Goal: Information Seeking & Learning: Check status

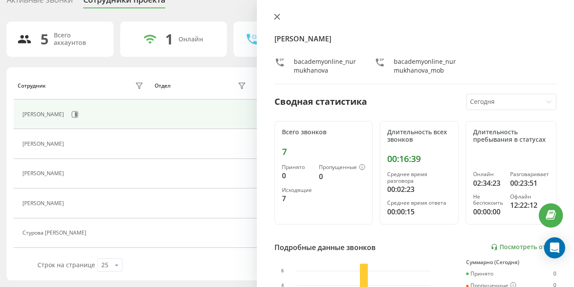
click at [274, 14] on button at bounding box center [276, 17] width 11 height 8
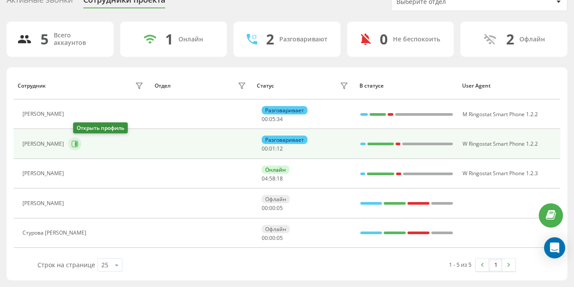
click at [77, 144] on icon at bounding box center [75, 144] width 7 height 7
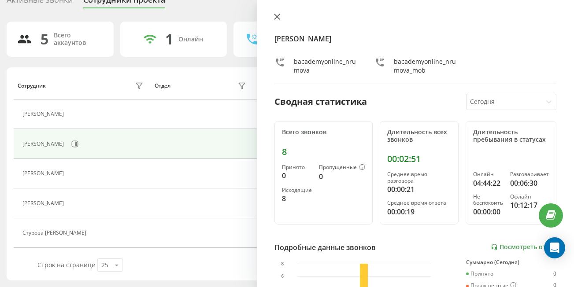
click at [278, 17] on icon at bounding box center [277, 16] width 5 height 5
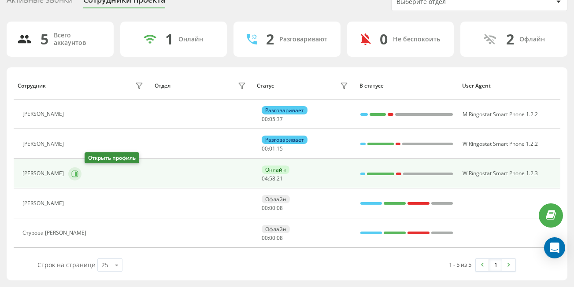
click at [77, 172] on icon at bounding box center [76, 173] width 2 height 4
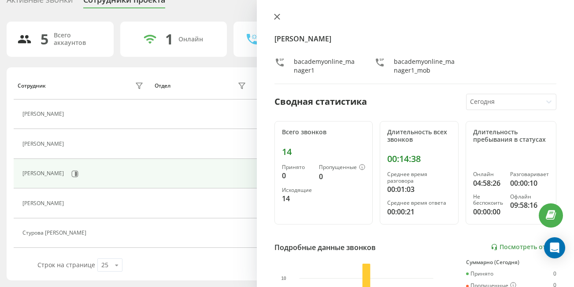
click at [276, 15] on icon at bounding box center [277, 17] width 6 height 6
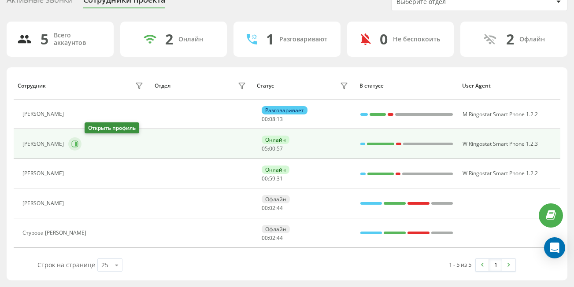
click at [77, 142] on icon at bounding box center [76, 144] width 2 height 4
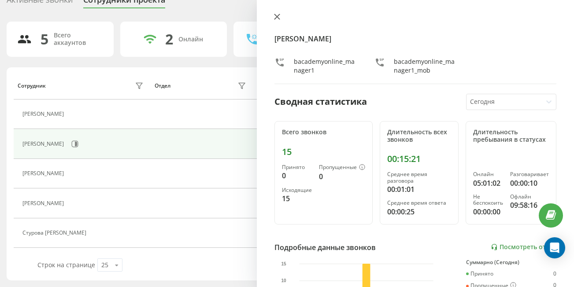
click at [282, 17] on button at bounding box center [276, 17] width 11 height 8
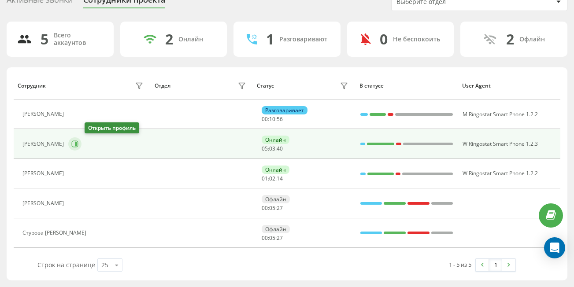
click at [78, 143] on icon at bounding box center [74, 144] width 7 height 7
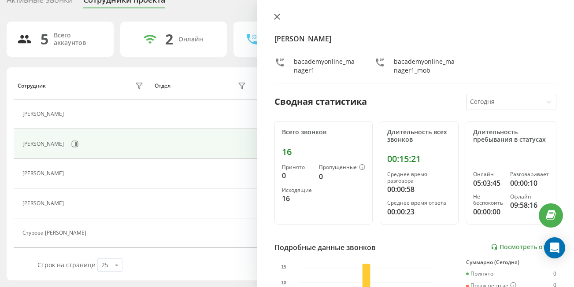
click at [274, 16] on icon at bounding box center [277, 17] width 6 height 6
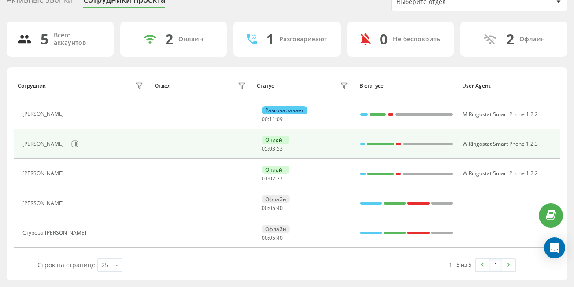
click at [95, 138] on div "[PERSON_NAME]" at bounding box center [83, 144] width 123 height 15
click at [78, 141] on icon at bounding box center [74, 144] width 7 height 7
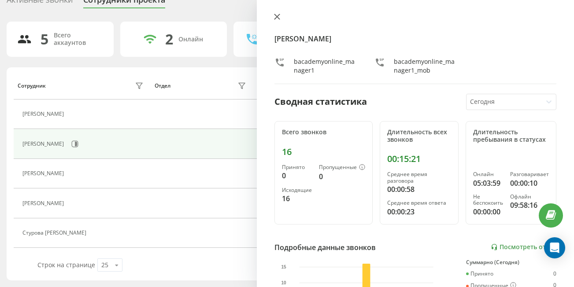
click at [275, 13] on button at bounding box center [276, 17] width 11 height 8
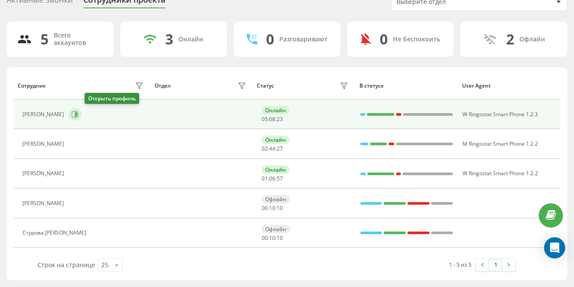
click at [78, 113] on icon at bounding box center [74, 114] width 7 height 7
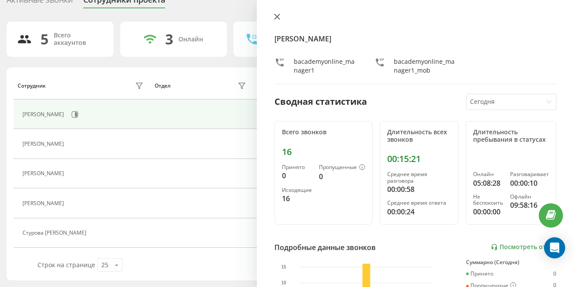
click at [275, 18] on icon at bounding box center [277, 16] width 5 height 5
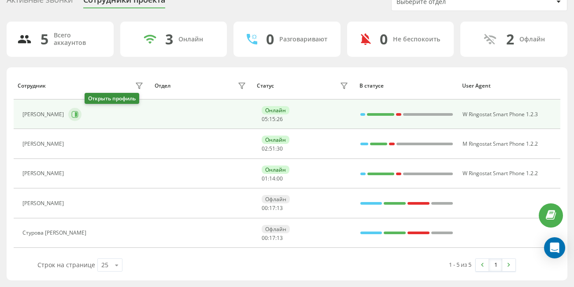
click at [82, 113] on button at bounding box center [74, 114] width 13 height 13
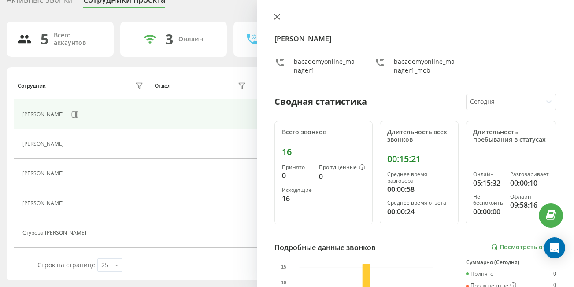
click at [275, 20] on button at bounding box center [276, 17] width 11 height 8
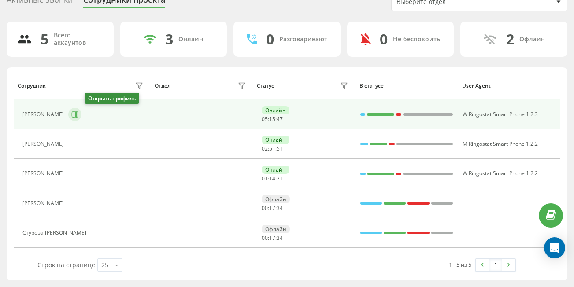
click at [82, 120] on button at bounding box center [74, 114] width 13 height 13
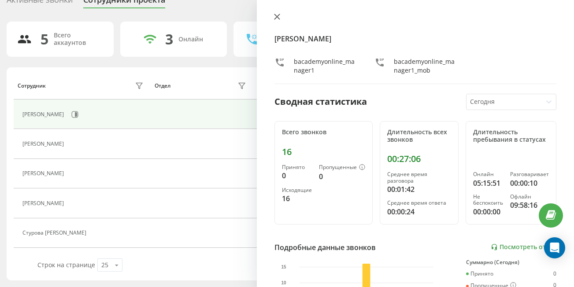
click at [275, 19] on icon at bounding box center [277, 16] width 5 height 5
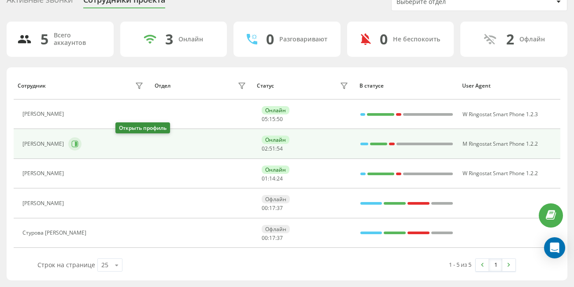
click at [82, 147] on button at bounding box center [74, 143] width 13 height 13
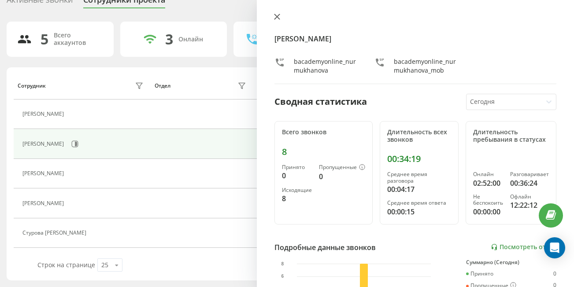
click at [275, 16] on icon at bounding box center [277, 17] width 6 height 6
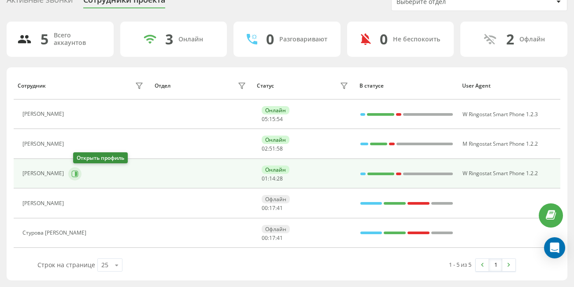
click at [78, 173] on icon at bounding box center [74, 174] width 7 height 7
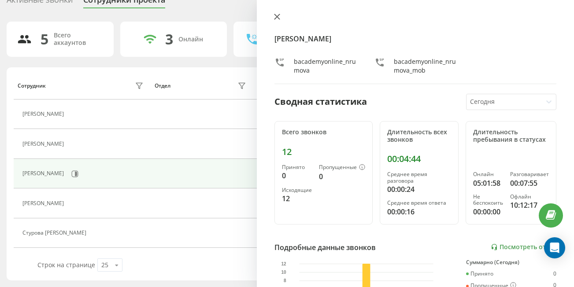
click at [277, 15] on icon at bounding box center [277, 17] width 6 height 6
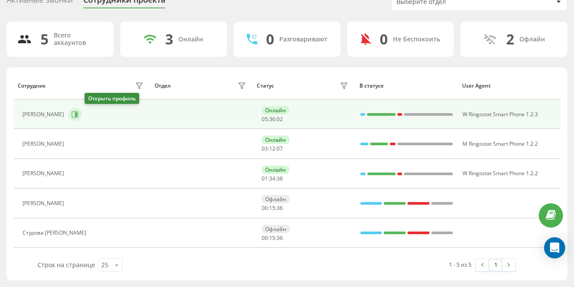
click at [77, 116] on icon at bounding box center [76, 114] width 2 height 4
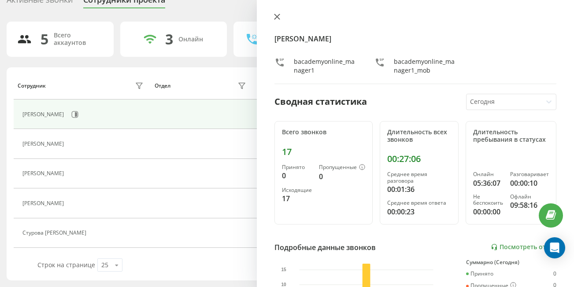
click at [275, 18] on icon at bounding box center [277, 17] width 6 height 6
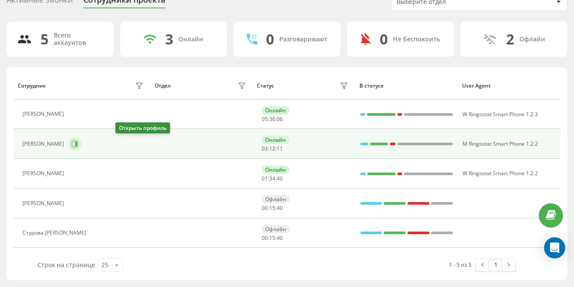
click at [78, 146] on icon at bounding box center [74, 144] width 7 height 7
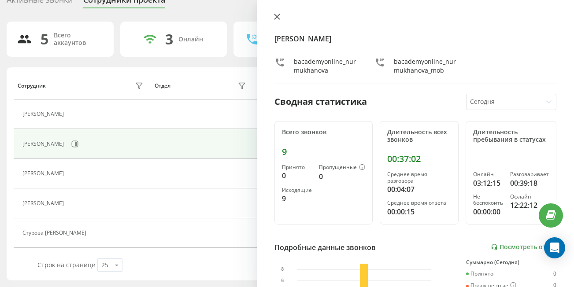
click at [277, 13] on button at bounding box center [276, 17] width 11 height 8
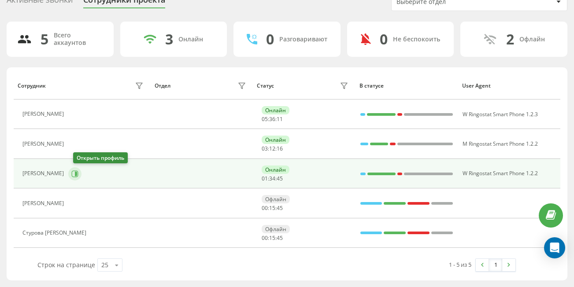
click at [78, 176] on icon at bounding box center [74, 174] width 7 height 7
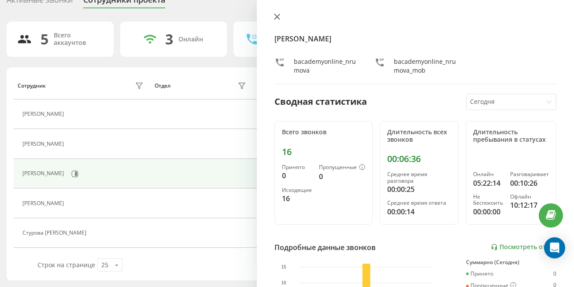
click at [281, 18] on button at bounding box center [276, 17] width 11 height 8
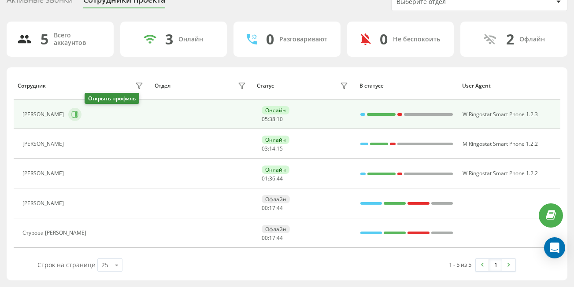
click at [77, 114] on icon at bounding box center [76, 114] width 2 height 4
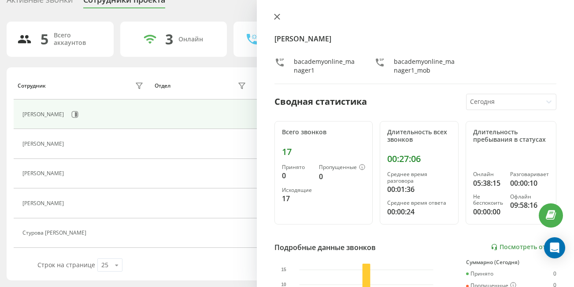
click at [274, 16] on icon at bounding box center [277, 17] width 6 height 6
